Goal: Information Seeking & Learning: Find specific fact

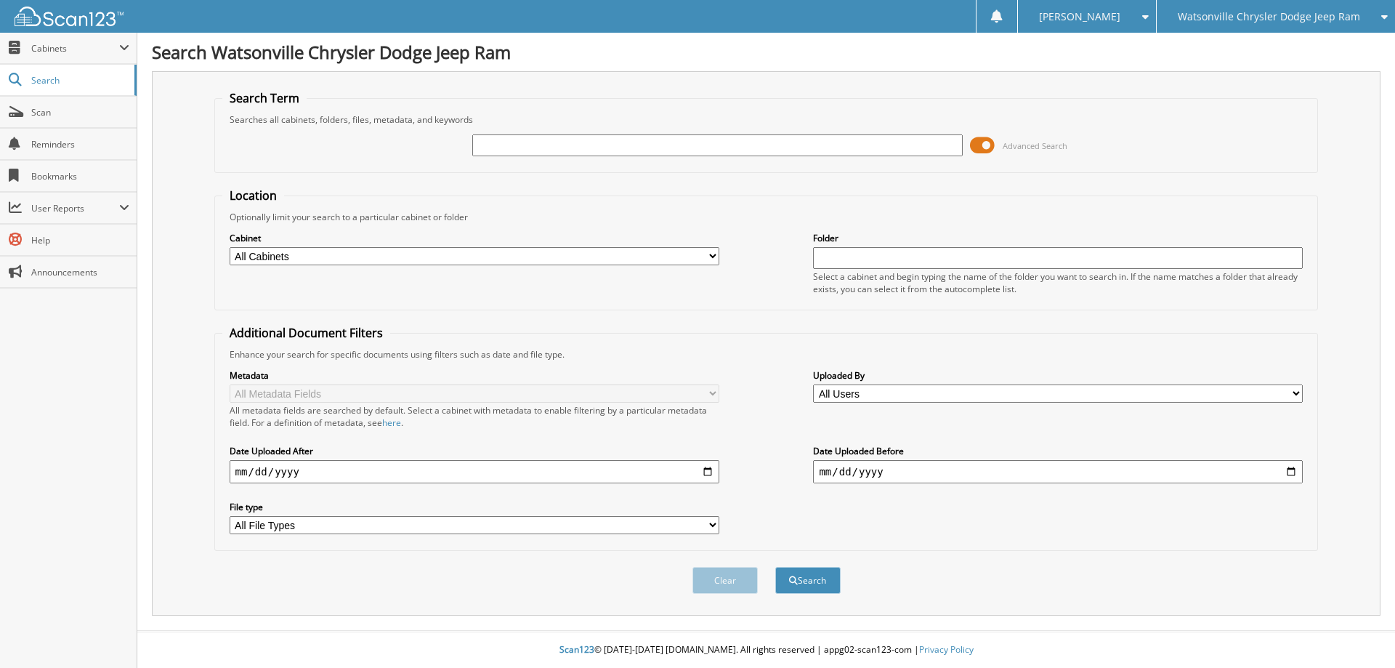
click at [984, 144] on span at bounding box center [982, 145] width 25 height 22
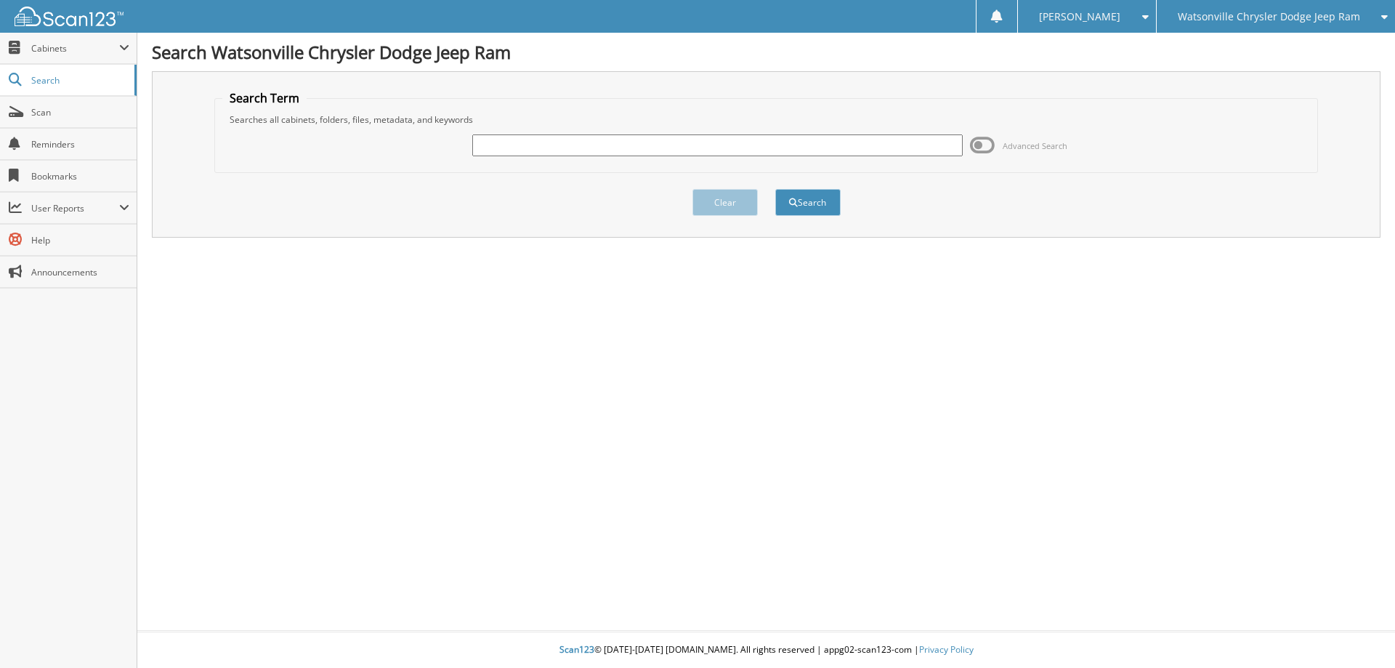
click at [883, 137] on input "text" at bounding box center [717, 145] width 490 height 22
type input "P8203"
click at [775, 189] on button "Search" at bounding box center [807, 202] width 65 height 27
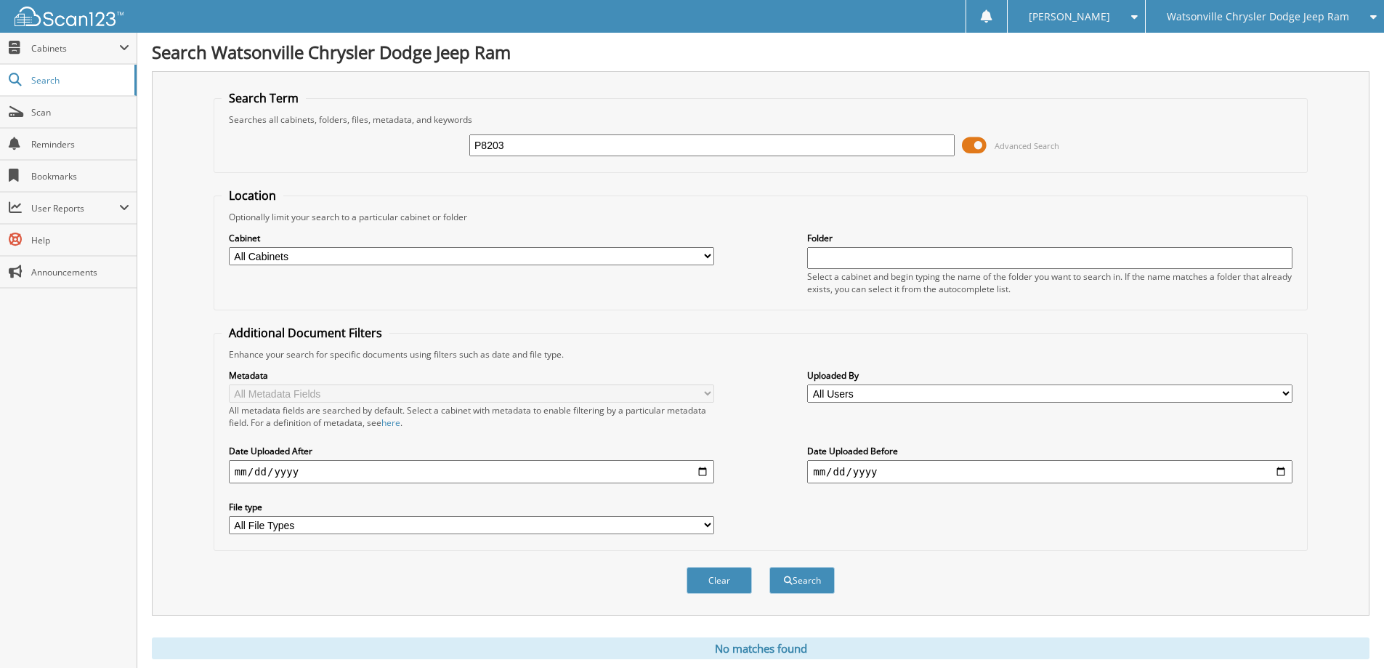
click at [969, 139] on span at bounding box center [974, 145] width 25 height 22
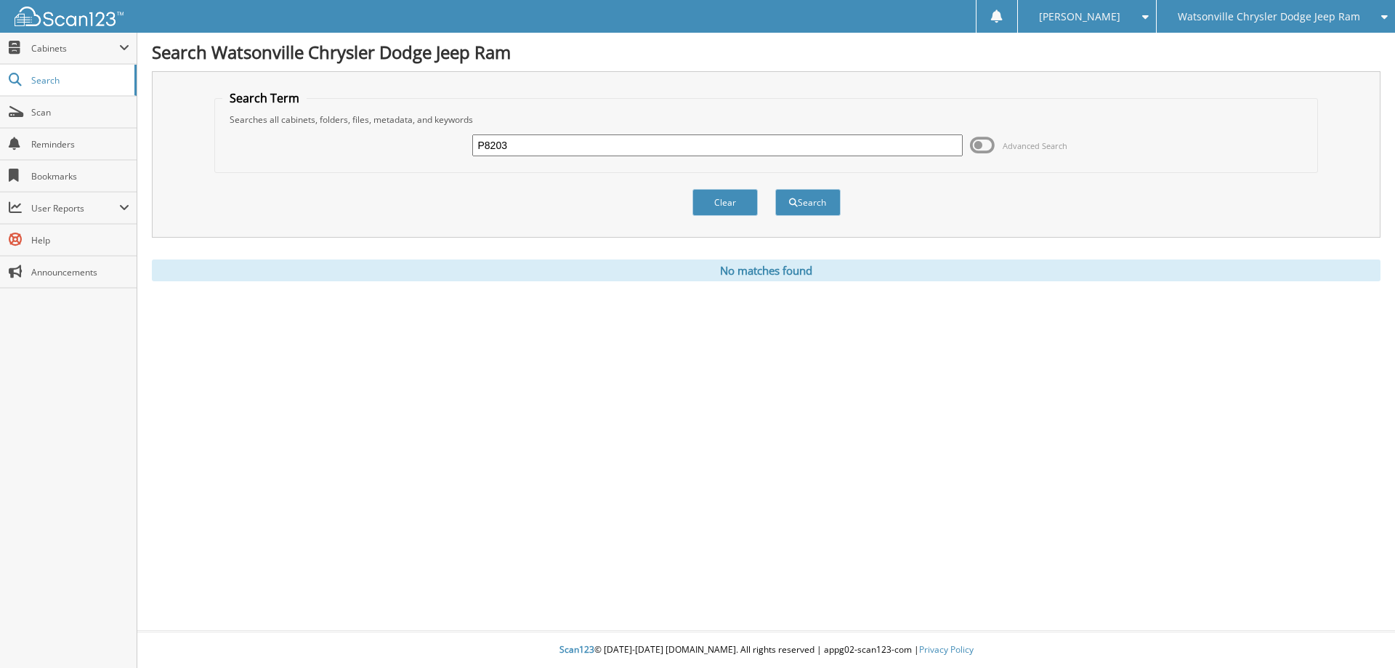
click at [1309, 17] on span "Watsonville Chrysler Dodge Jeep Ram" at bounding box center [1268, 16] width 182 height 9
click at [1284, 49] on link "Chevrolet of [GEOGRAPHIC_DATA]" at bounding box center [1275, 45] width 238 height 25
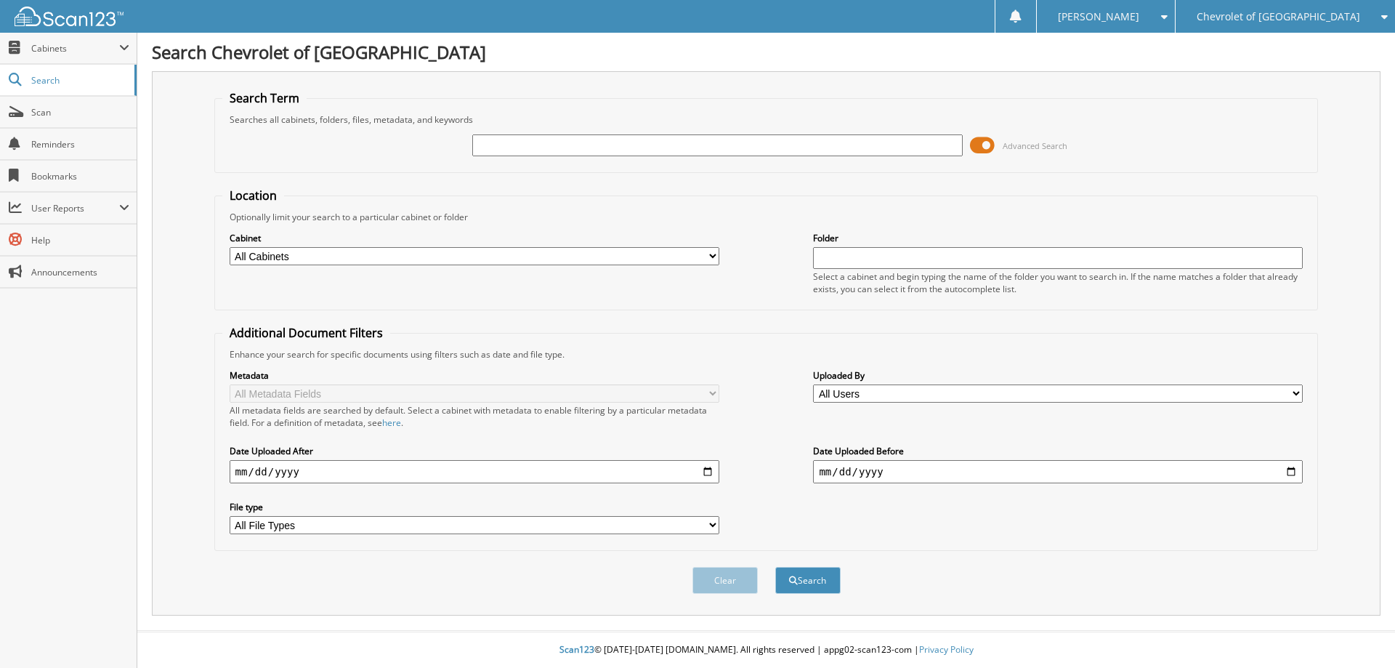
click at [987, 149] on span at bounding box center [982, 145] width 25 height 22
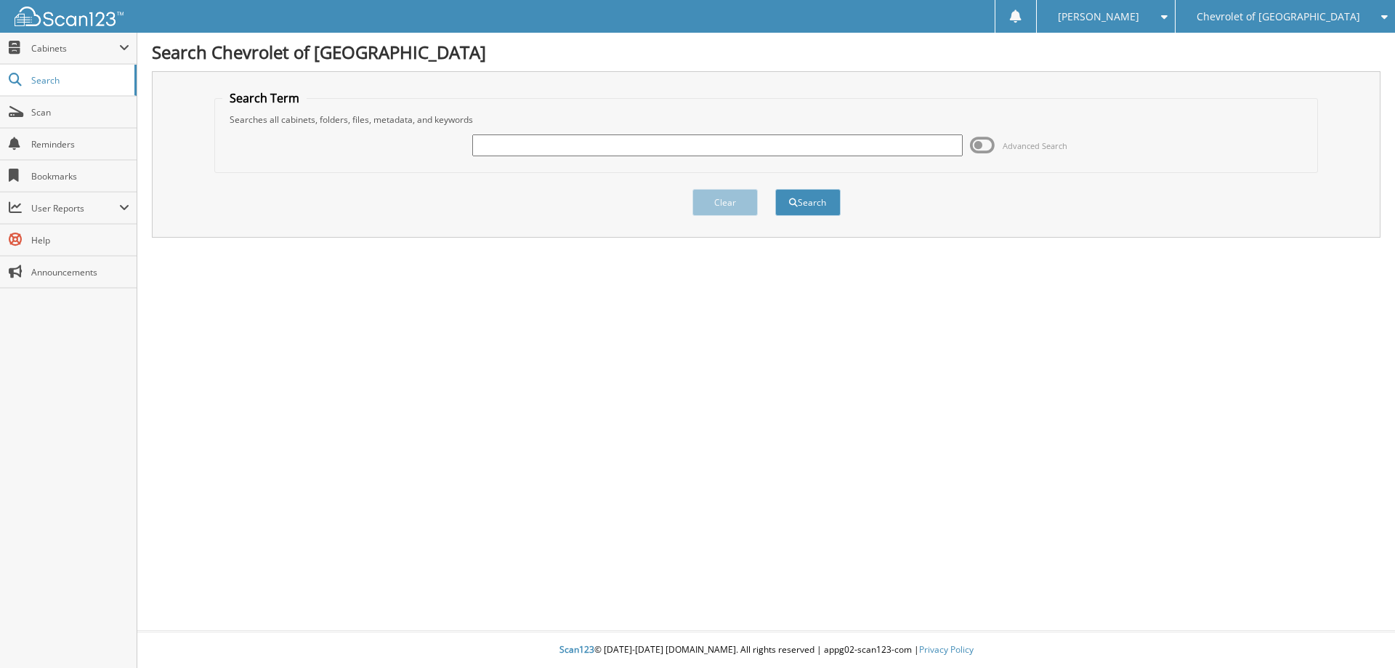
drag, startPoint x: 930, startPoint y: 145, endPoint x: 940, endPoint y: 145, distance: 9.4
click at [930, 145] on input "text" at bounding box center [717, 145] width 490 height 22
type input "P8203"
click at [775, 189] on button "Search" at bounding box center [807, 202] width 65 height 27
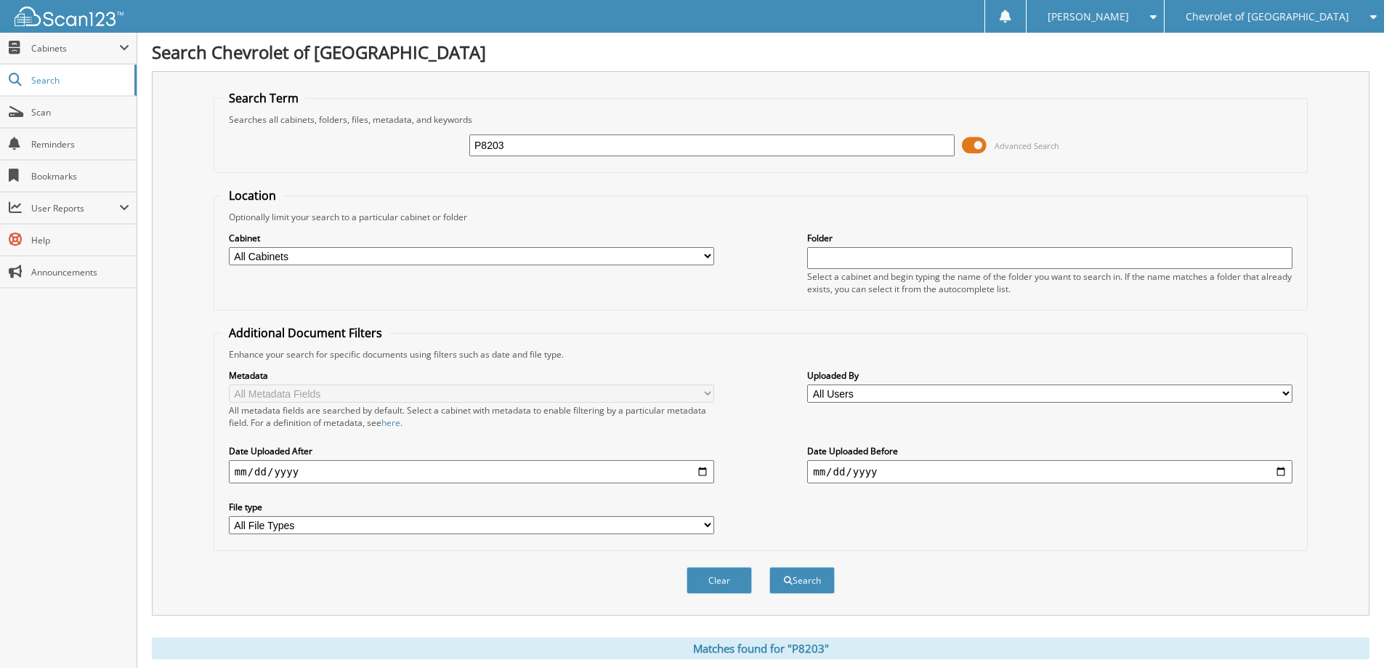
click at [978, 145] on span at bounding box center [974, 145] width 25 height 22
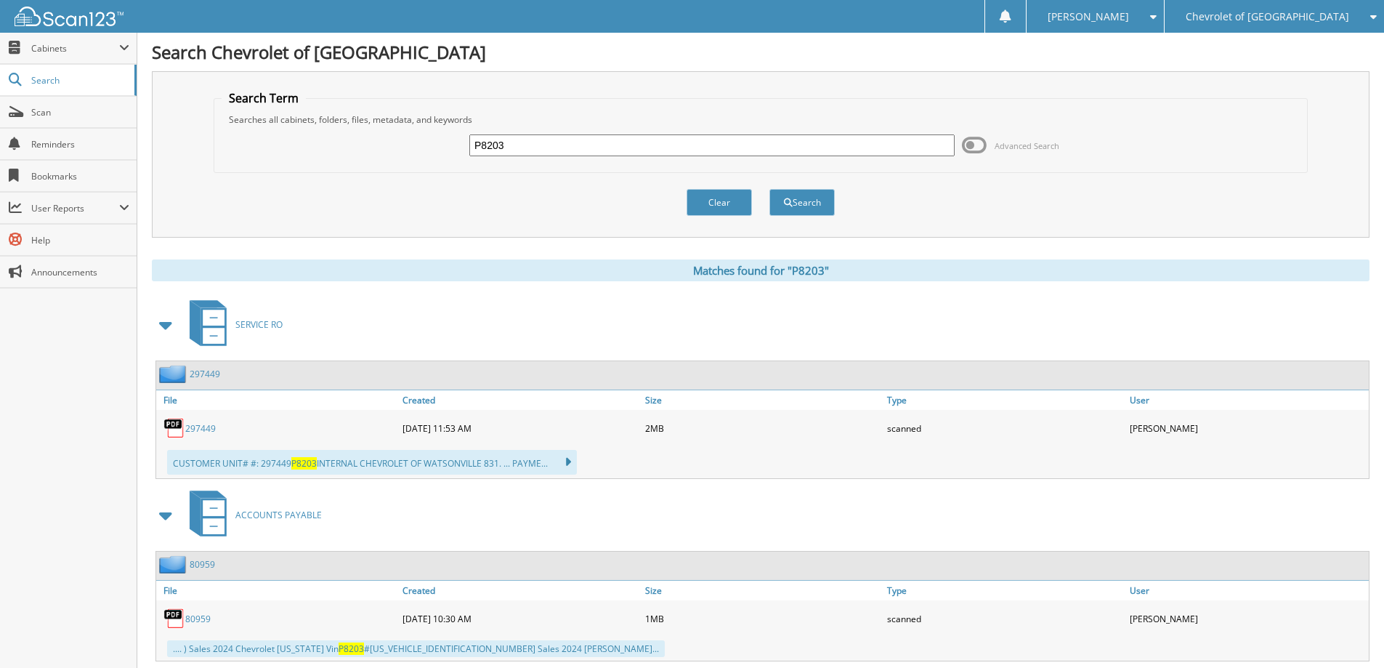
click at [190, 429] on link "297449" at bounding box center [200, 428] width 31 height 12
